Goal: Use online tool/utility: Utilize a website feature to perform a specific function

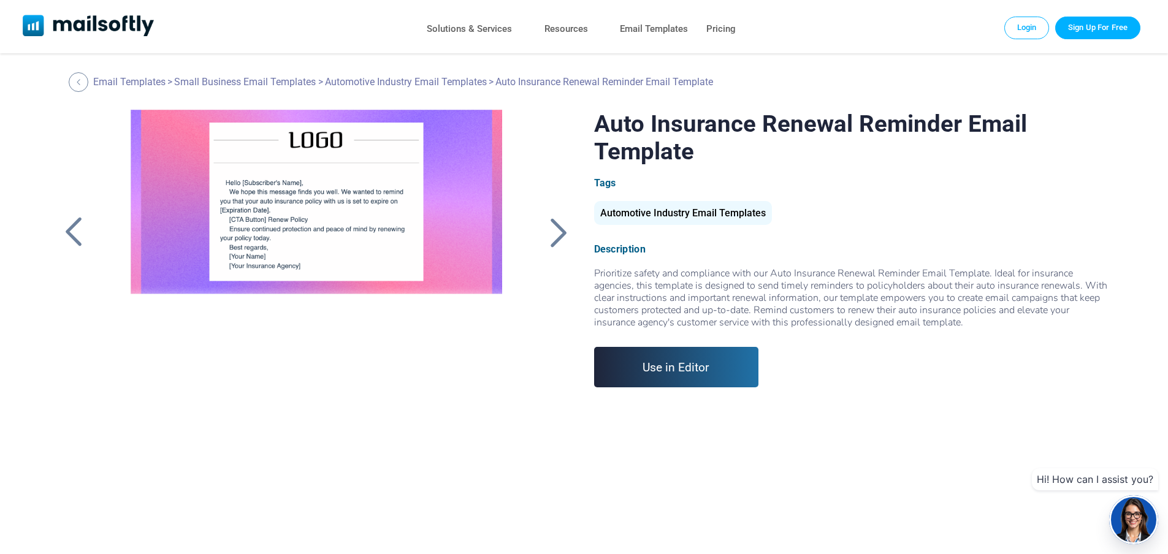
click at [654, 383] on link "Use in Editor" at bounding box center [676, 367] width 165 height 40
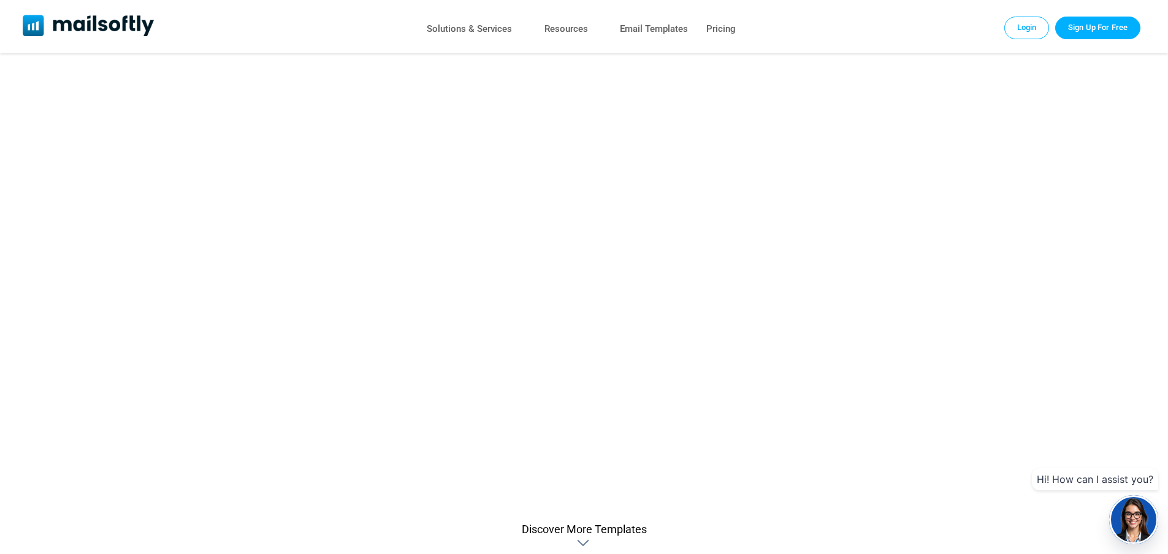
scroll to position [368, 0]
